Goal: Information Seeking & Learning: Learn about a topic

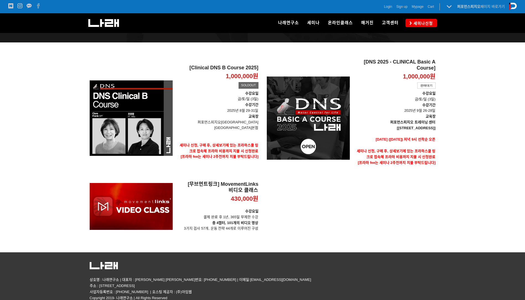
scroll to position [78, 0]
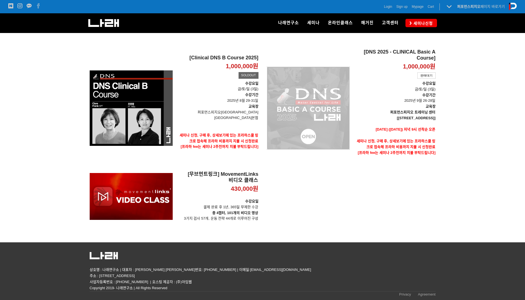
click at [333, 120] on div "[DNS 2025 - CLINICAL Basic A Course] 1,000,000원 TIME SALE 판매대기" at bounding box center [308, 108] width 83 height 118
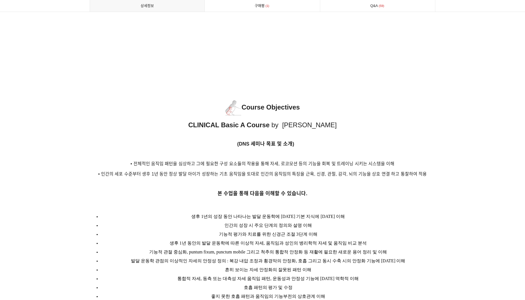
scroll to position [609, 0]
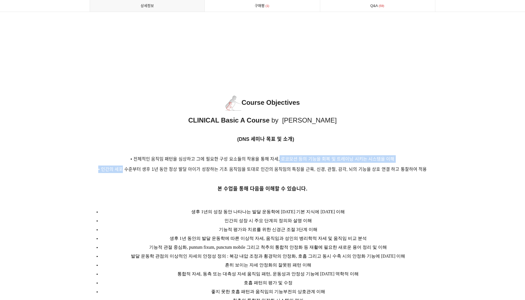
drag, startPoint x: 124, startPoint y: 161, endPoint x: 299, endPoint y: 157, distance: 175.3
drag, startPoint x: 299, startPoint y: 157, endPoint x: 344, endPoint y: 172, distance: 46.9
click at [344, 175] on p at bounding box center [263, 178] width 346 height 6
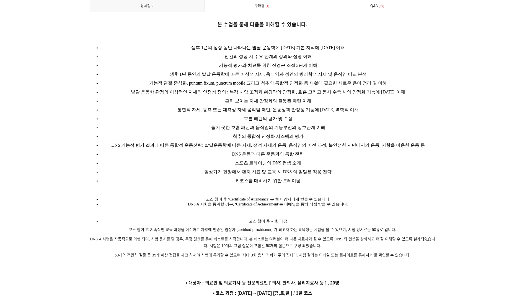
scroll to position [803, 0]
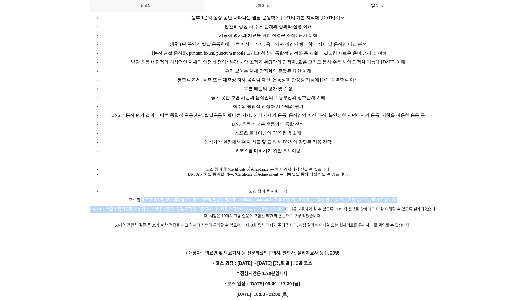
drag, startPoint x: 140, startPoint y: 195, endPoint x: 286, endPoint y: 200, distance: 146.0
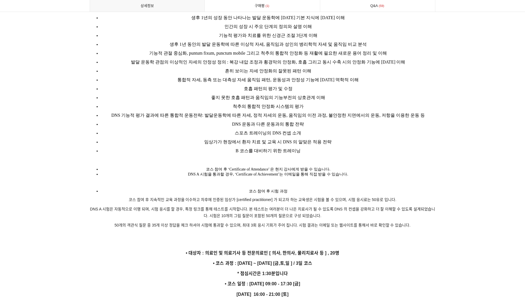
click at [229, 213] on p "DNS A 시험은 자동적으로 이행 되며, 시험 응시를 할 경우, 특정 링크를 통해 테스트를 시작합니다. 본 테스트는 여러분이 더 나은 치료사가…" at bounding box center [263, 212] width 346 height 13
drag, startPoint x: 172, startPoint y: 203, endPoint x: 432, endPoint y: 208, distance: 260.3
click at [432, 208] on p "DNS A 시험은 자동적으로 이행 되며, 시험 응시를 할 경우, 특정 링크를 통해 테스트를 시작합니다. 본 테스트는 여러분이 더 나은 치료사가…" at bounding box center [263, 212] width 346 height 13
drag, startPoint x: 432, startPoint y: 208, endPoint x: 400, endPoint y: 236, distance: 42.4
click at [400, 240] on p at bounding box center [263, 243] width 346 height 6
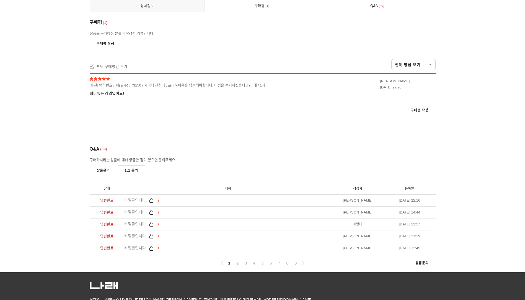
scroll to position [3072, 0]
